Goal: Task Accomplishment & Management: Manage account settings

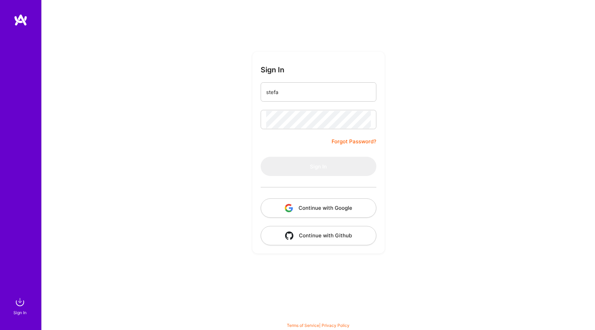
type input "[PERSON_NAME]"
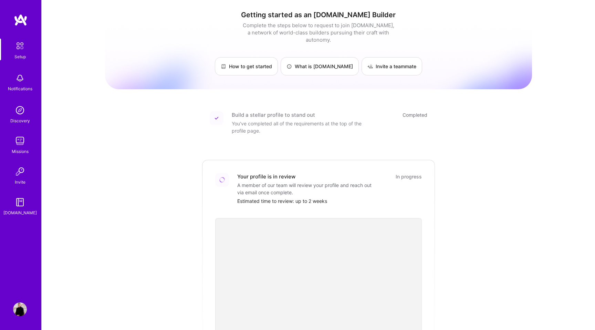
click at [24, 309] on img at bounding box center [20, 309] width 14 height 14
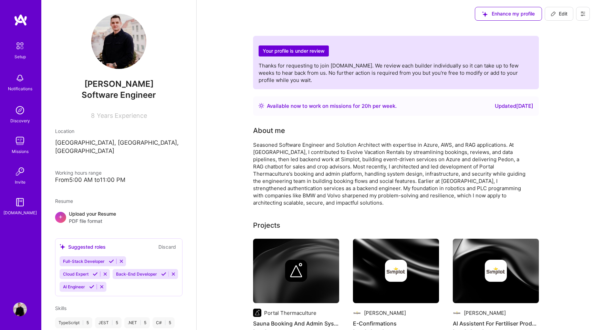
click at [589, 14] on button at bounding box center [583, 14] width 14 height 14
click at [556, 29] on button "Settings" at bounding box center [564, 30] width 52 height 18
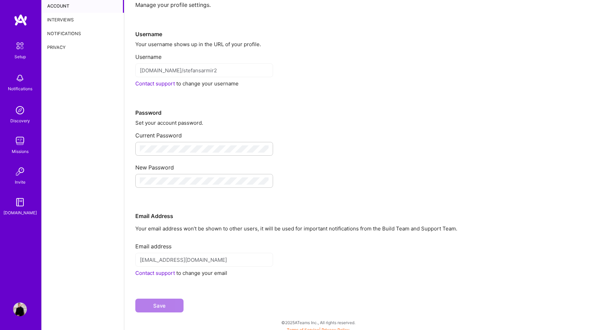
scroll to position [24, 0]
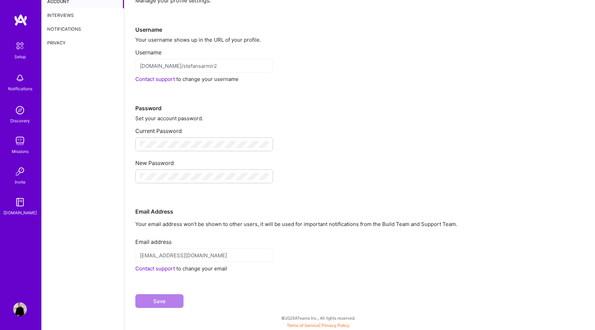
click at [21, 50] on img at bounding box center [20, 46] width 14 height 14
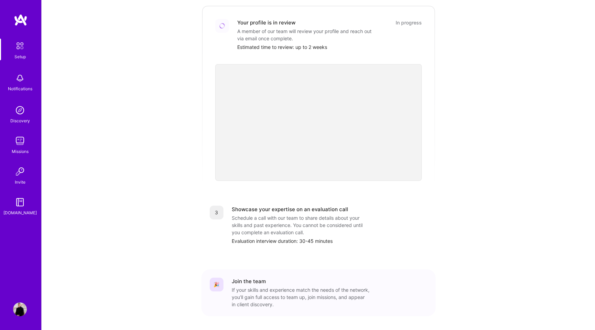
scroll to position [171, 0]
